Goal: Obtain resource: Download file/media

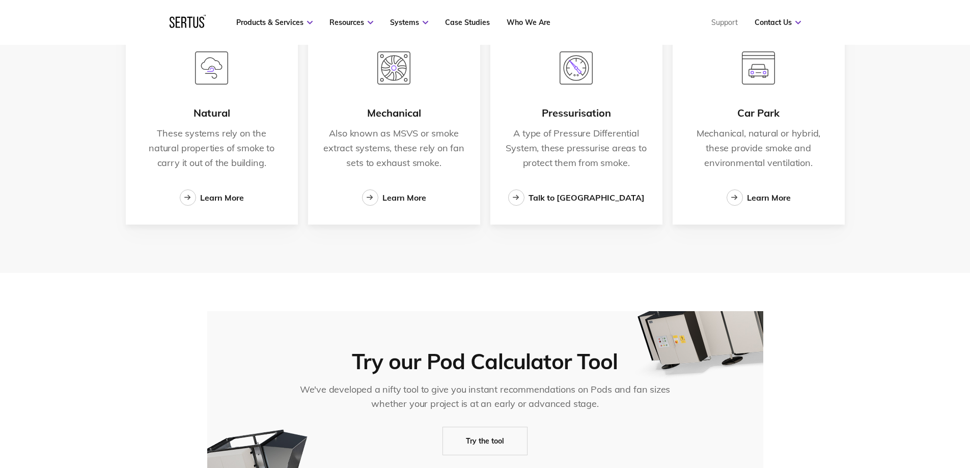
scroll to position [1727, 0]
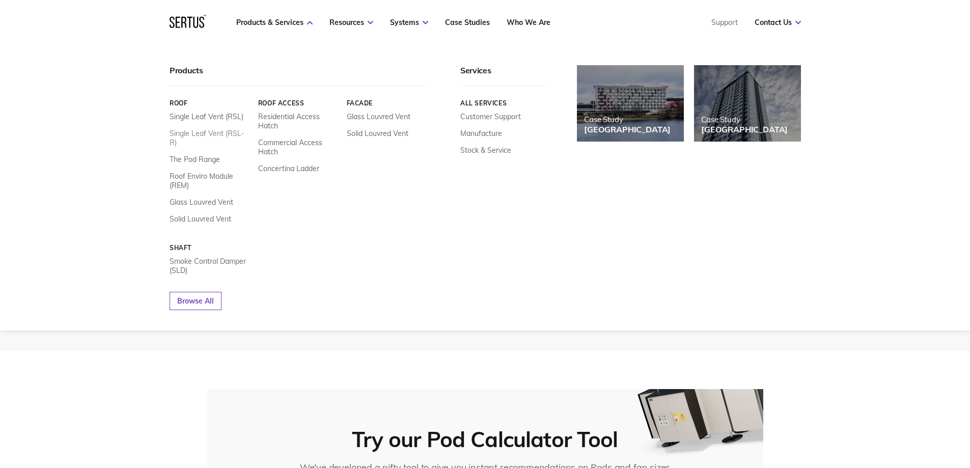
click at [229, 135] on link "Single Leaf Vent (RSL-R)" at bounding box center [210, 138] width 81 height 18
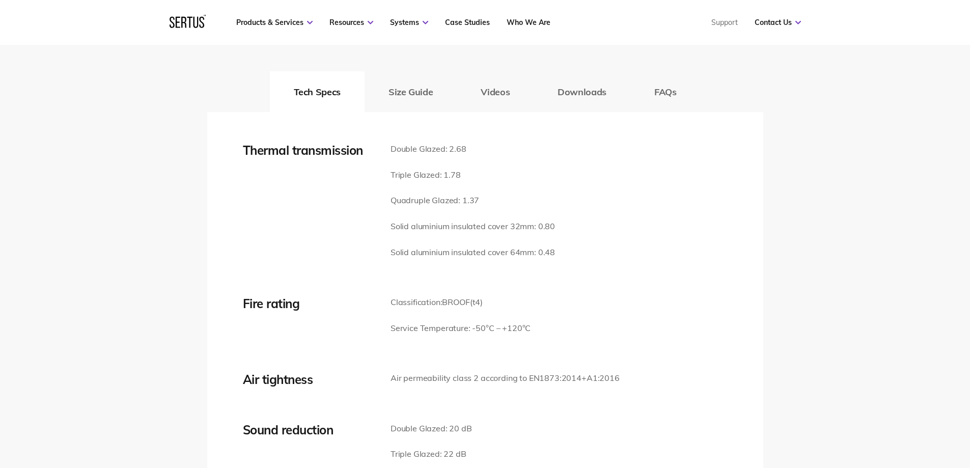
scroll to position [1476, 0]
click at [570, 94] on button "Downloads" at bounding box center [581, 92] width 97 height 41
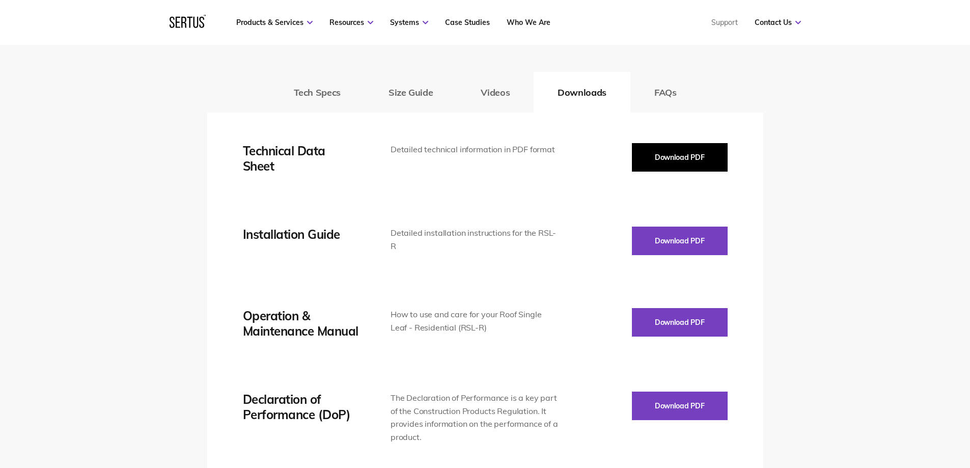
click at [664, 163] on button "Download PDF" at bounding box center [680, 157] width 96 height 29
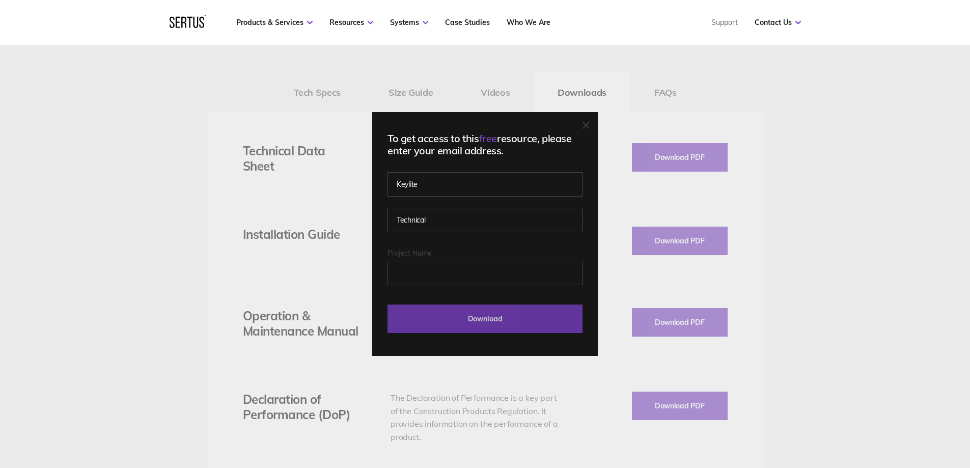
click at [496, 311] on input "Download" at bounding box center [484, 318] width 195 height 29
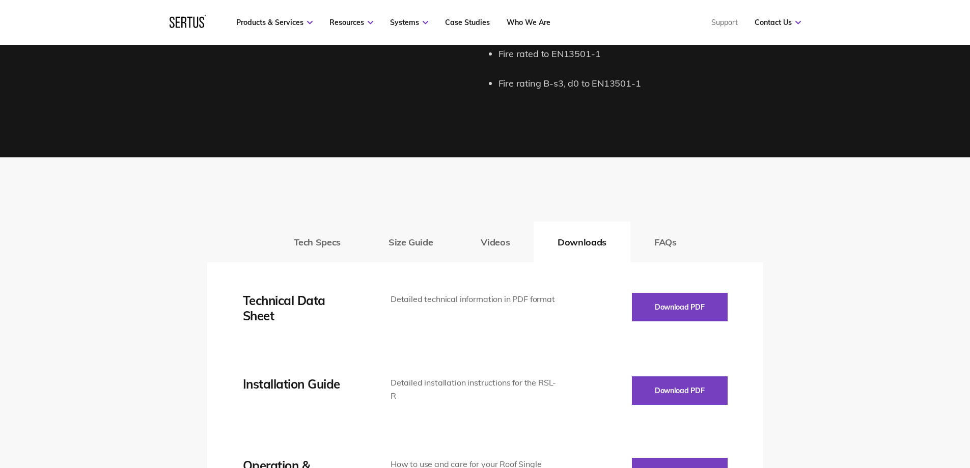
scroll to position [1324, 0]
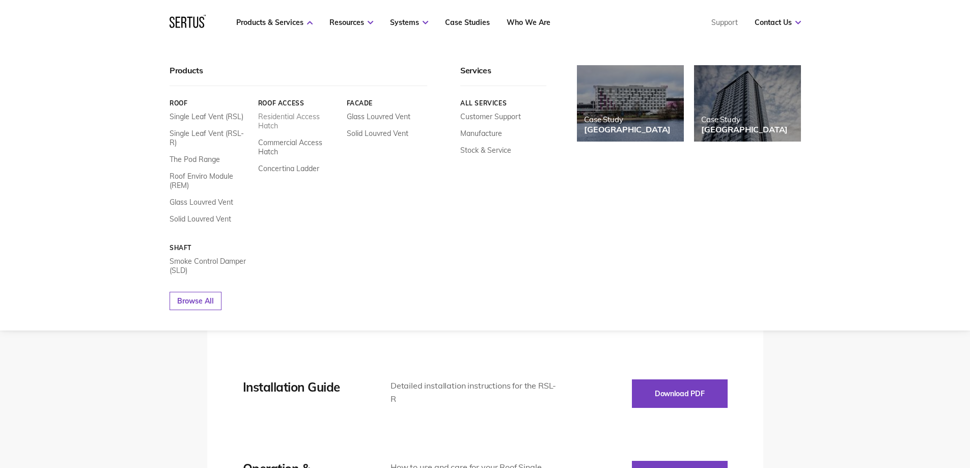
click at [284, 122] on link "Residential Access Hatch" at bounding box center [298, 121] width 81 height 18
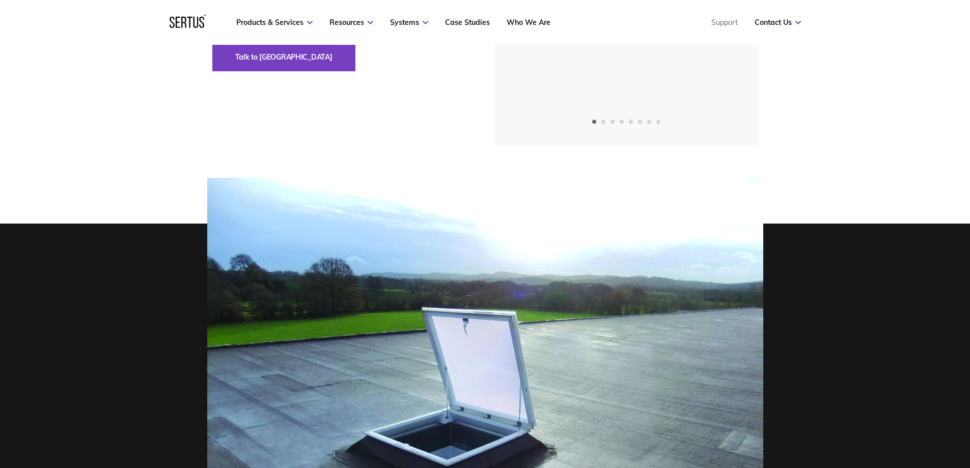
scroll to position [102, 0]
